Goal: Navigation & Orientation: Find specific page/section

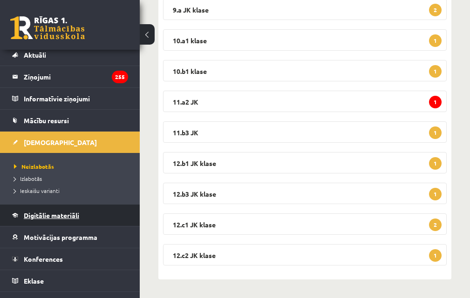
scroll to position [43, 0]
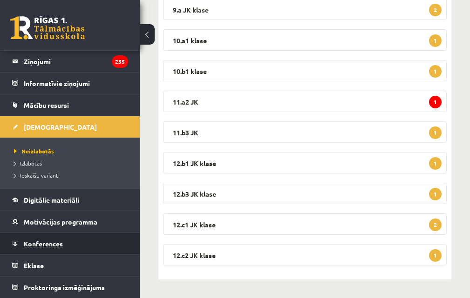
click at [56, 244] on span "Konferences" at bounding box center [43, 244] width 39 height 8
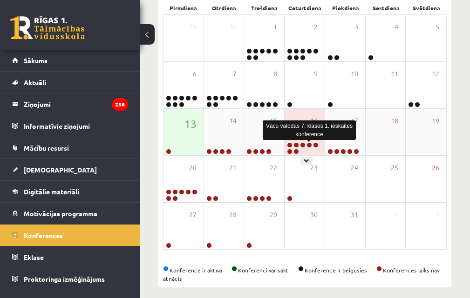
click at [310, 144] on link at bounding box center [309, 145] width 6 height 6
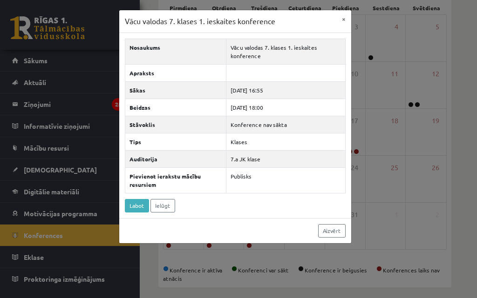
click at [413, 230] on div "Vācu valodas 7. klases 1. ieskaites konference × Nosaukums Vācu valodas 7. klas…" at bounding box center [238, 149] width 477 height 298
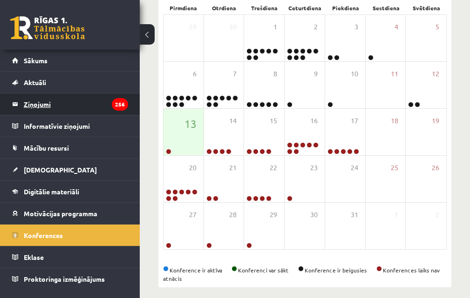
click at [50, 103] on legend "Ziņojumi 256" at bounding box center [76, 104] width 104 height 21
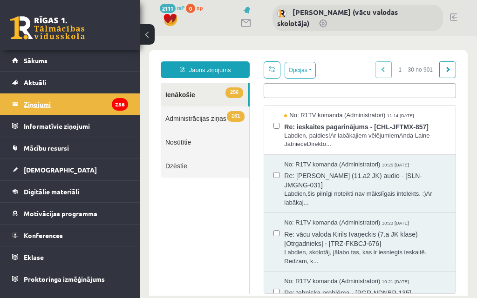
click at [27, 107] on legend "Ziņojumi 256" at bounding box center [76, 104] width 104 height 21
